Goal: Transaction & Acquisition: Purchase product/service

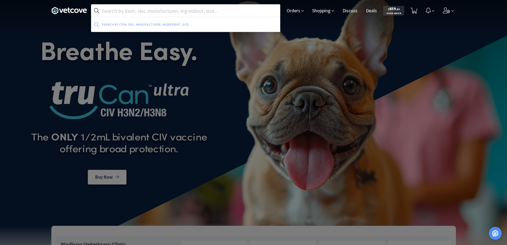
click at [103, 11] on input "text" at bounding box center [185, 11] width 189 height 12
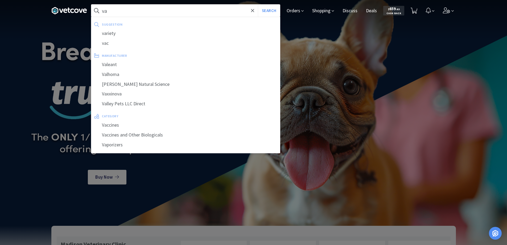
type input "v"
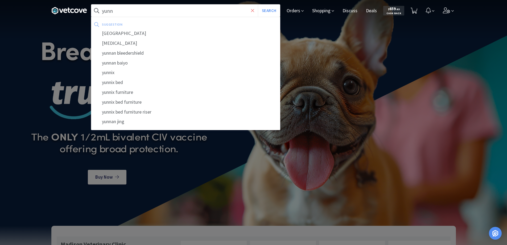
type input "yunn"
click at [252, 11] on icon at bounding box center [252, 10] width 3 height 5
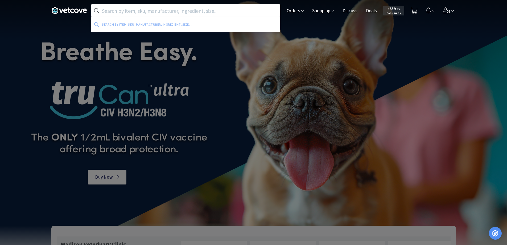
click at [177, 72] on div at bounding box center [253, 122] width 507 height 245
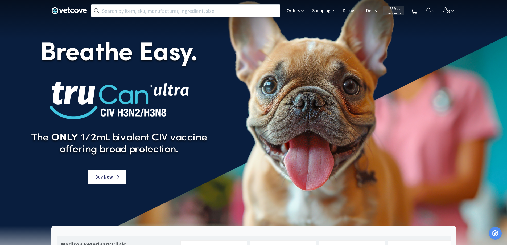
click at [293, 11] on span "Orders" at bounding box center [295, 10] width 21 height 21
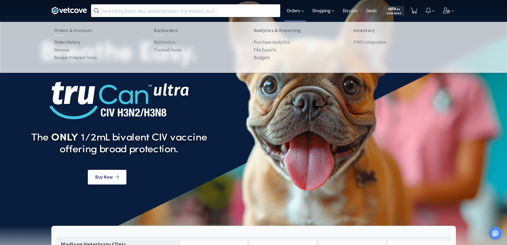
click at [75, 42] on p "Order History" at bounding box center [67, 42] width 26 height 7
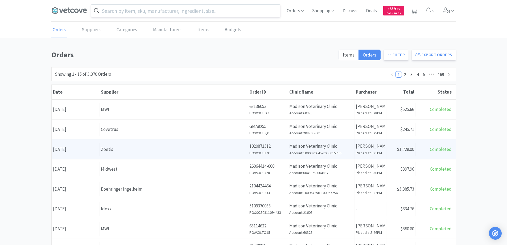
click at [99, 149] on div "Date [DATE]" at bounding box center [76, 149] width 48 height 14
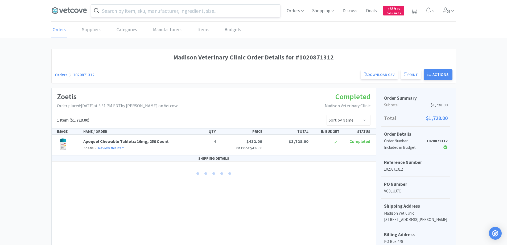
click at [59, 74] on link "Orders" at bounding box center [61, 74] width 13 height 5
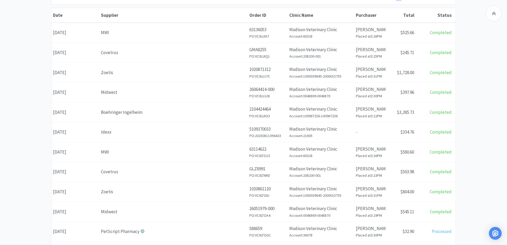
scroll to position [80, 0]
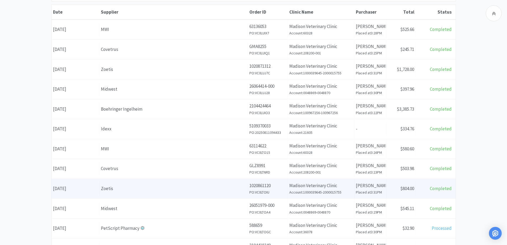
click at [122, 189] on div "Zoetis" at bounding box center [174, 188] width 146 height 7
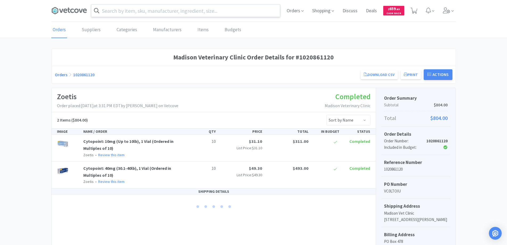
click at [60, 74] on link "Orders" at bounding box center [61, 74] width 13 height 5
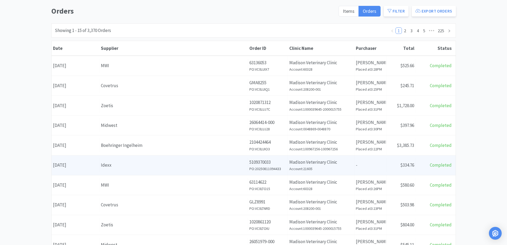
scroll to position [53, 0]
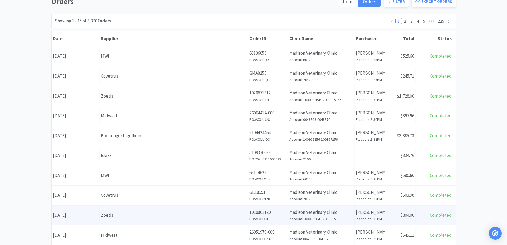
click at [87, 212] on div "Date [DATE]" at bounding box center [76, 215] width 48 height 14
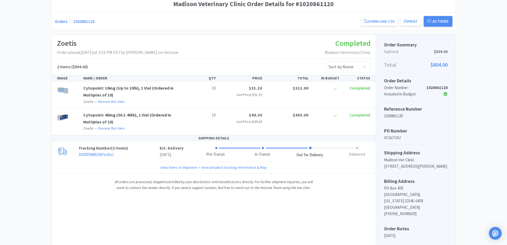
click at [61, 22] on link "Orders" at bounding box center [61, 21] width 13 height 5
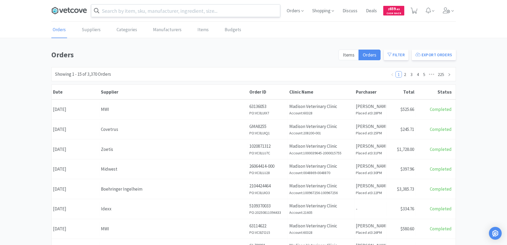
click at [72, 11] on icon at bounding box center [69, 11] width 36 height 8
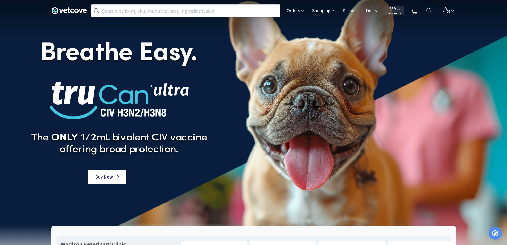
click at [114, 12] on input "text" at bounding box center [185, 11] width 189 height 12
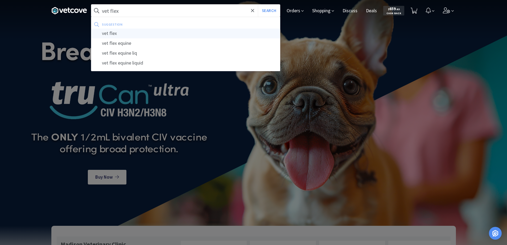
type input "vet flex"
click at [109, 33] on div "vet flex" at bounding box center [185, 33] width 189 height 10
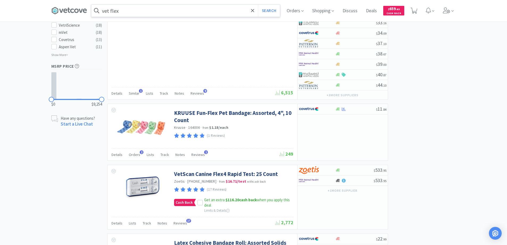
scroll to position [399, 0]
click at [140, 151] on span "2" at bounding box center [142, 152] width 4 height 4
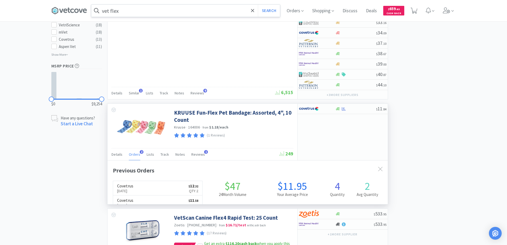
scroll to position [138, 280]
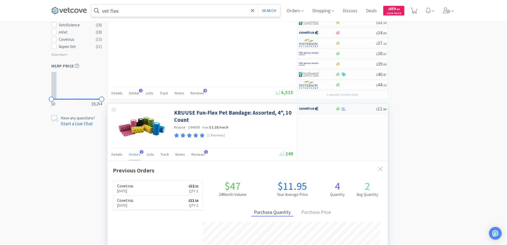
click at [327, 109] on div at bounding box center [313, 108] width 29 height 9
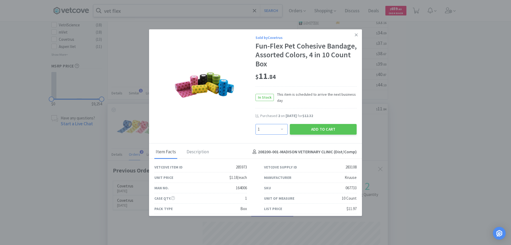
click at [279, 129] on select "Enter Quantity 1 2 3 4 5 6 7 8 9 10 11 12 13 14 15 16 17 18 19 20 Enter Quantity" at bounding box center [272, 129] width 32 height 11
select select "3"
click at [256, 124] on select "Enter Quantity 1 2 3 4 5 6 7 8 9 10 11 12 13 14 15 16 17 18 19 20 Enter Quantity" at bounding box center [272, 129] width 32 height 11
click at [307, 129] on button "Add to Cart" at bounding box center [323, 129] width 67 height 11
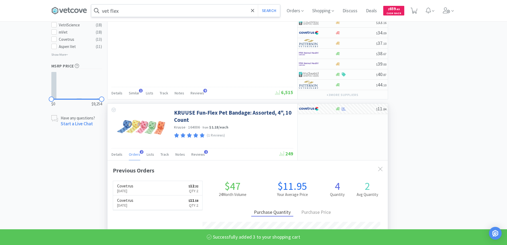
select select "3"
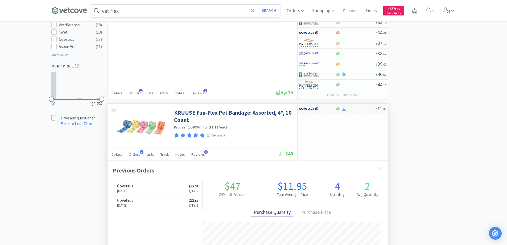
click at [255, 8] on icon at bounding box center [252, 10] width 3 height 5
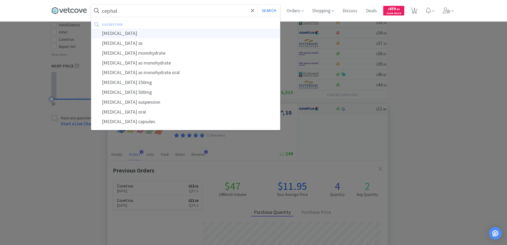
click at [121, 33] on div "[MEDICAL_DATA]" at bounding box center [185, 33] width 189 height 10
type input "[MEDICAL_DATA]"
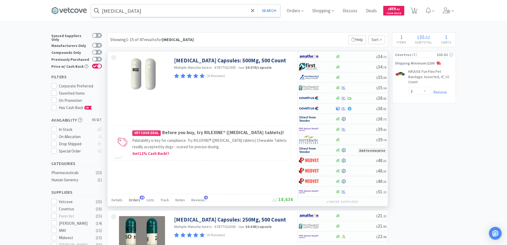
click at [141, 196] on span "44" at bounding box center [142, 197] width 5 height 4
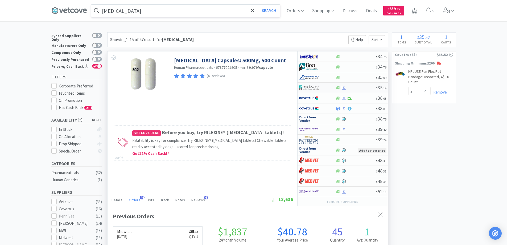
click at [322, 85] on div at bounding box center [313, 87] width 29 height 9
select select "1"
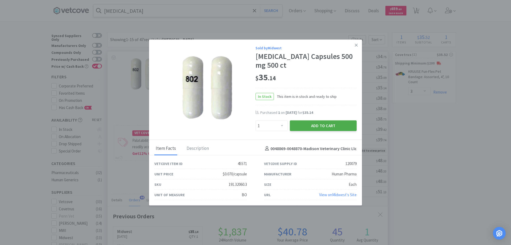
click at [303, 124] on button "Add to Cart" at bounding box center [323, 125] width 67 height 11
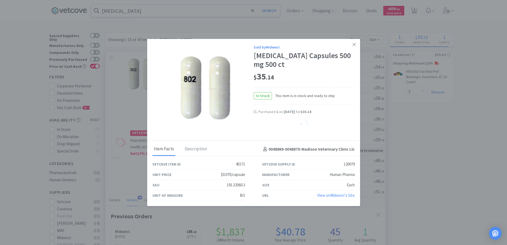
select select "1"
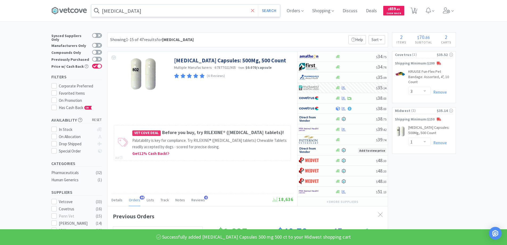
click at [255, 10] on icon at bounding box center [252, 10] width 3 height 5
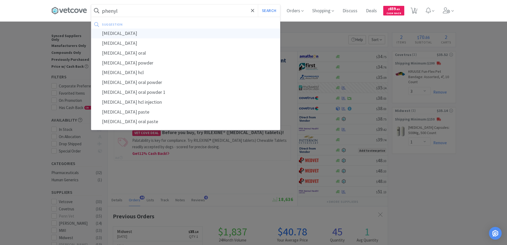
click at [124, 33] on div "[MEDICAL_DATA]" at bounding box center [185, 33] width 189 height 10
type input "[MEDICAL_DATA]"
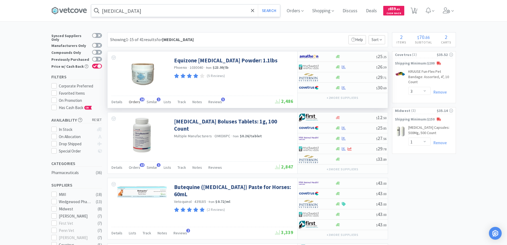
click at [141, 99] on span "16" at bounding box center [142, 99] width 5 height 4
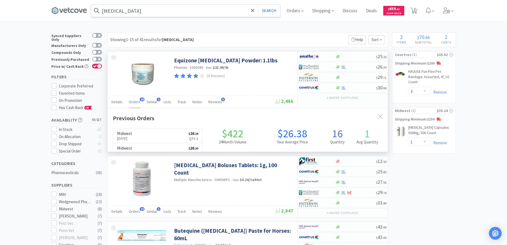
scroll to position [143, 280]
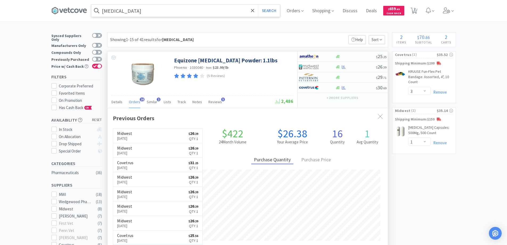
click at [141, 99] on span "16" at bounding box center [142, 99] width 5 height 4
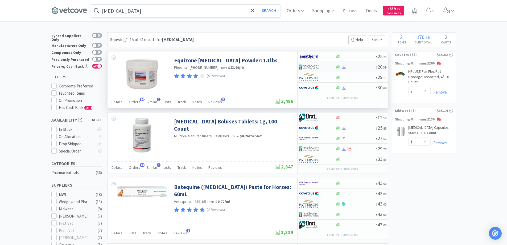
click at [326, 67] on div at bounding box center [313, 66] width 29 height 9
select select "1"
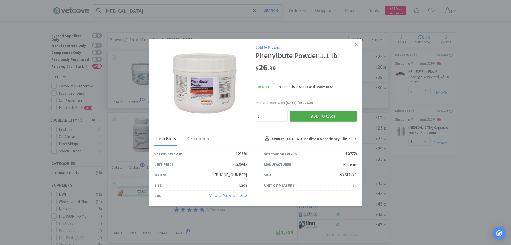
click at [315, 116] on button "Add to Cart" at bounding box center [323, 115] width 67 height 11
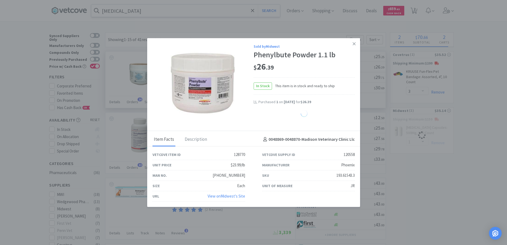
select select "1"
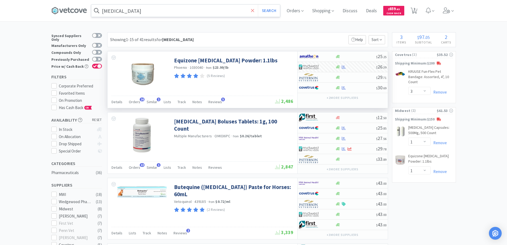
click at [255, 11] on icon at bounding box center [252, 10] width 3 height 5
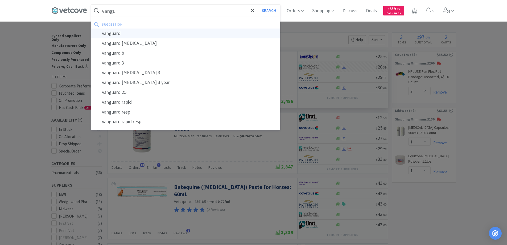
click at [116, 34] on div "vanguard" at bounding box center [185, 33] width 189 height 10
type input "vanguard"
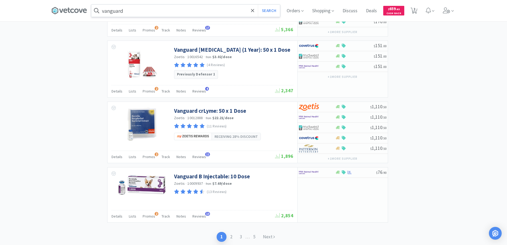
scroll to position [864, 0]
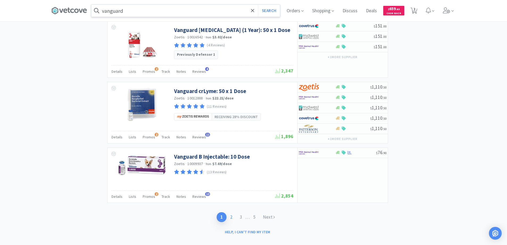
click at [230, 212] on link "2" at bounding box center [232, 217] width 10 height 10
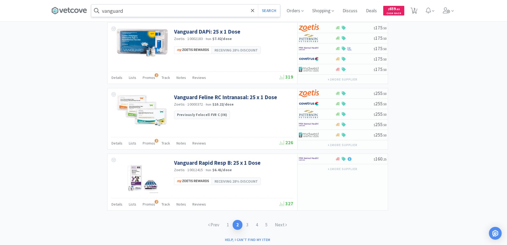
scroll to position [833, 0]
click at [228, 219] on link "1" at bounding box center [228, 224] width 10 height 10
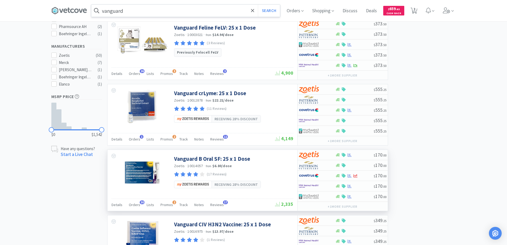
scroll to position [266, 0]
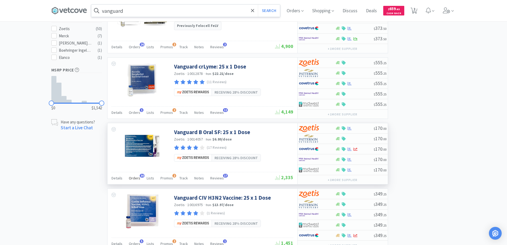
click at [141, 175] on span "30" at bounding box center [142, 176] width 5 height 4
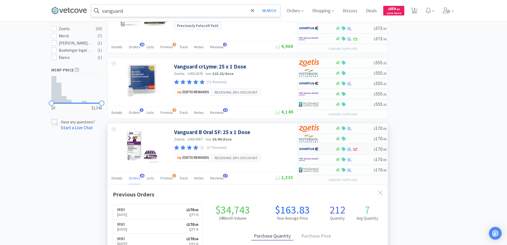
click at [326, 148] on div at bounding box center [313, 148] width 29 height 9
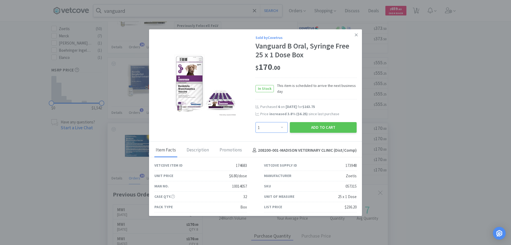
click at [279, 126] on select "Enter Quantity 1 2 3 4 5 6 7 8 9 10 11 12 13 14 15 16 17 18 19 20 Enter Quantity" at bounding box center [272, 127] width 32 height 11
select select "8"
click at [256, 122] on select "Enter Quantity 1 2 3 4 5 6 7 8 9 10 11 12 13 14 15 16 17 18 19 20 Enter Quantity" at bounding box center [272, 127] width 32 height 11
click at [311, 126] on button "Add to Cart" at bounding box center [323, 127] width 67 height 11
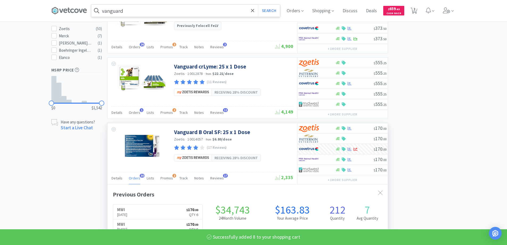
select select "8"
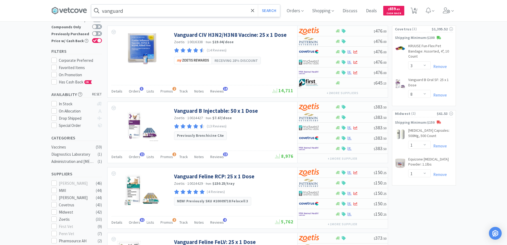
scroll to position [0, 0]
